Goal: Navigation & Orientation: Find specific page/section

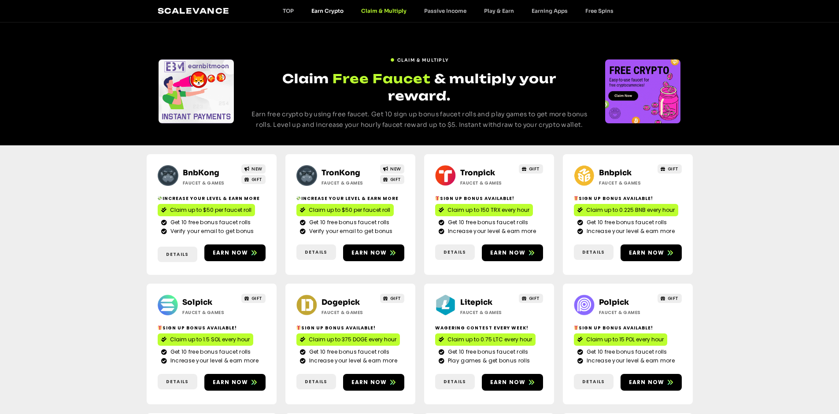
click at [332, 12] on link "Earn Crypto" at bounding box center [328, 10] width 50 height 7
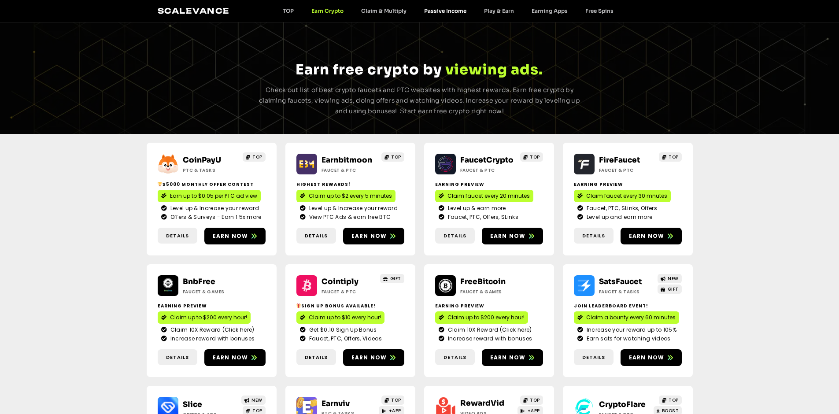
click at [435, 11] on link "Passive Income" at bounding box center [445, 10] width 60 height 7
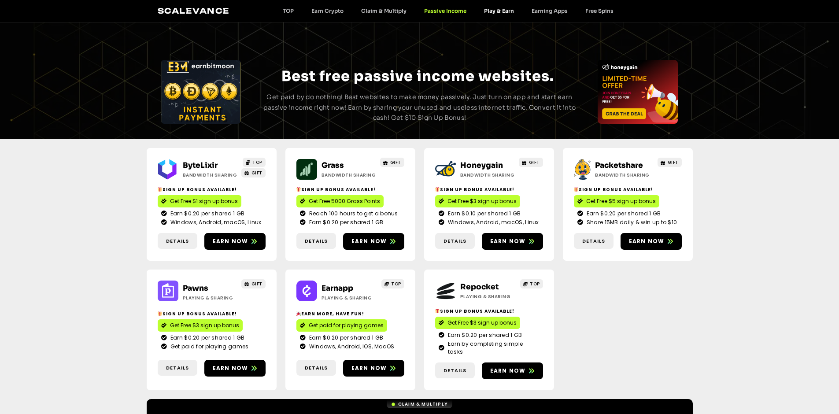
click at [487, 10] on link "Play & Earn" at bounding box center [499, 10] width 48 height 7
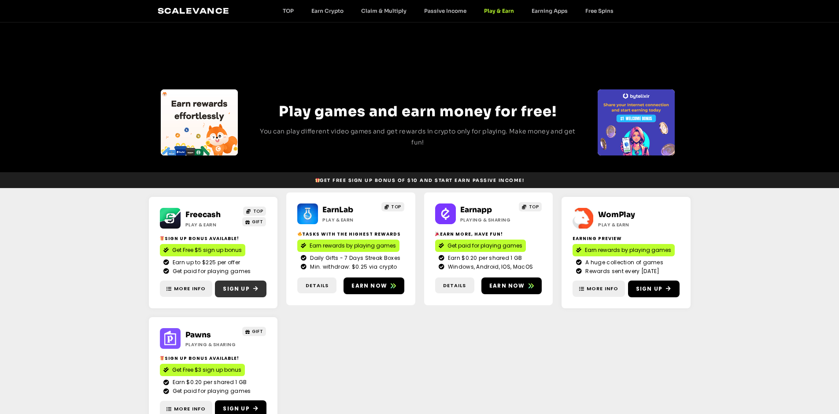
click at [233, 287] on span "Sign Up" at bounding box center [236, 289] width 26 height 8
